Goal: Find specific page/section: Find specific page/section

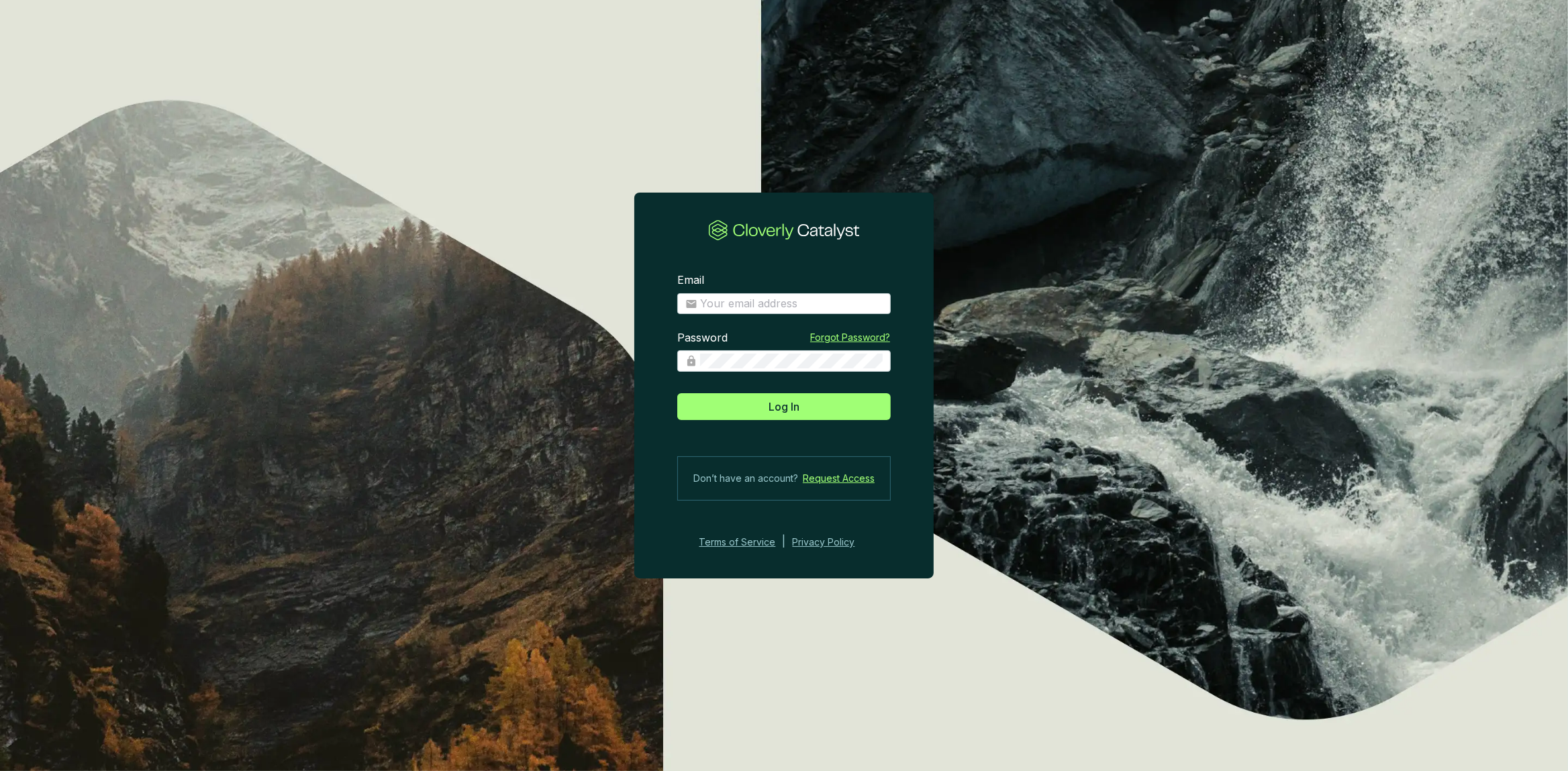
click at [745, 292] on div "Email" at bounding box center [784, 294] width 214 height 42
click at [758, 308] on input "Email" at bounding box center [791, 304] width 183 height 15
type input "[PERSON_NAME][EMAIL_ADDRESS][DOMAIN_NAME]"
click at [677, 393] on button "Log In" at bounding box center [784, 406] width 214 height 27
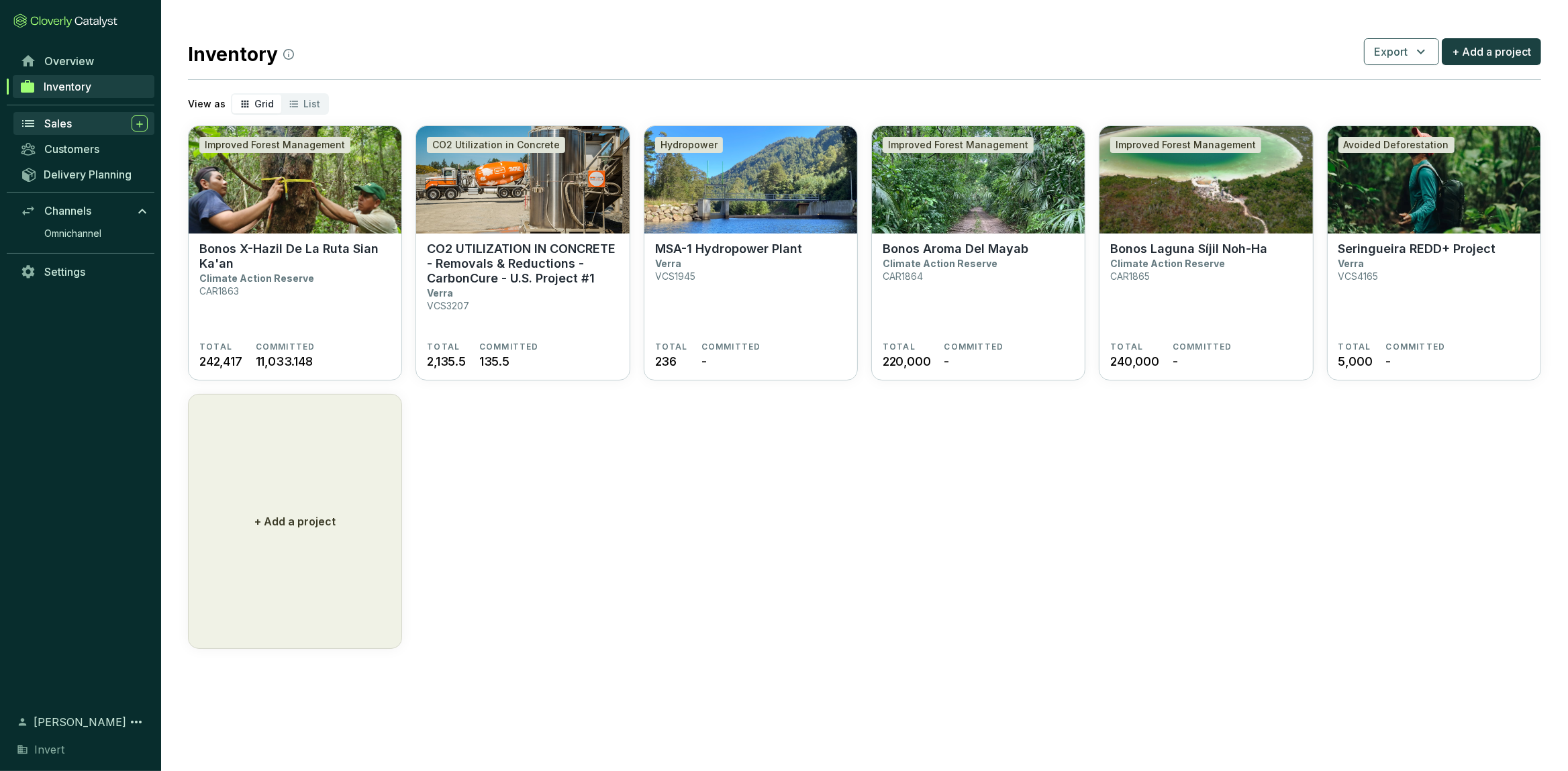
click at [44, 120] on span "Sales" at bounding box center [57, 123] width 27 height 13
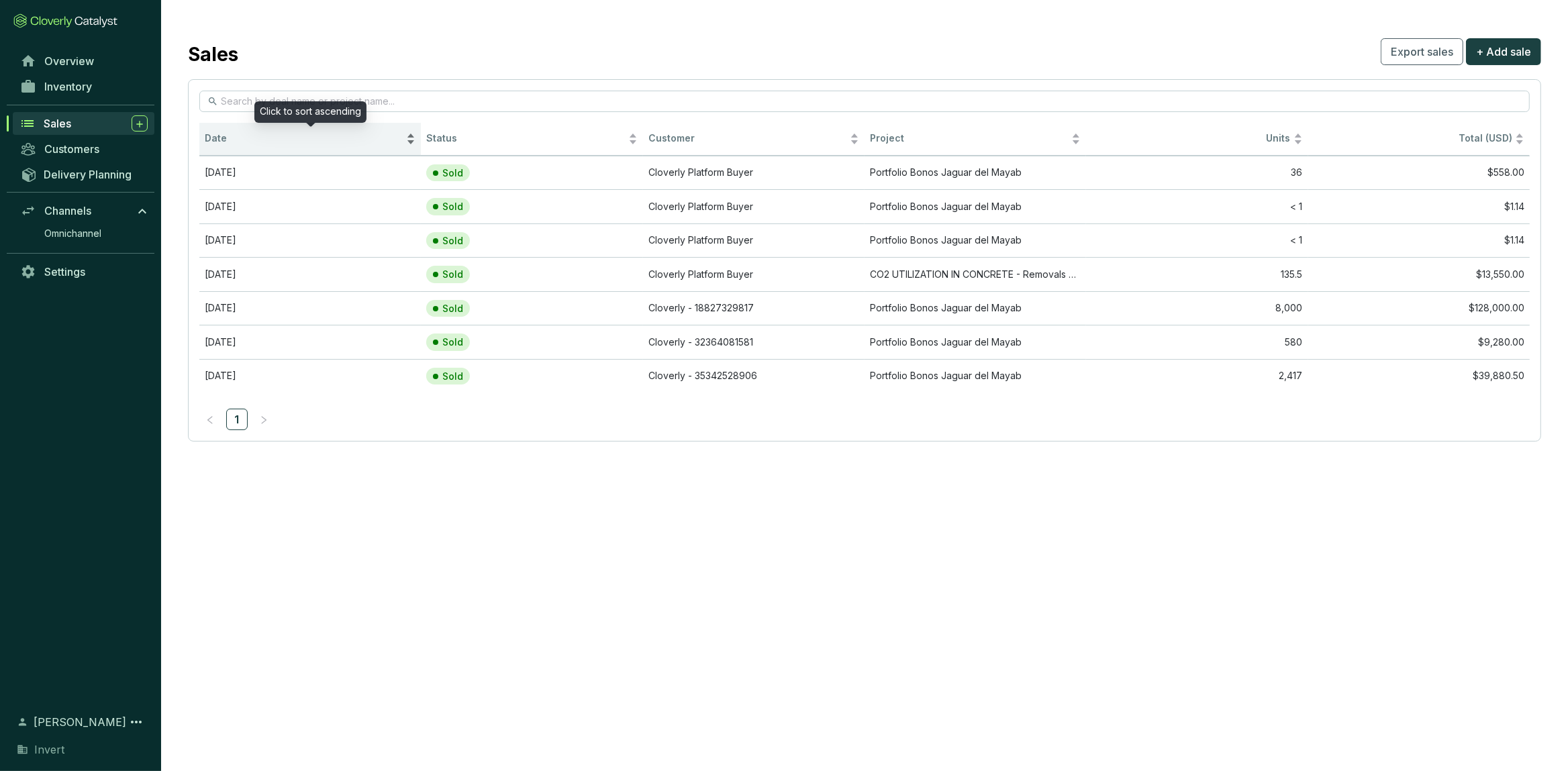
click at [218, 137] on span "Date" at bounding box center [304, 138] width 198 height 12
